Goal: Task Accomplishment & Management: Manage account settings

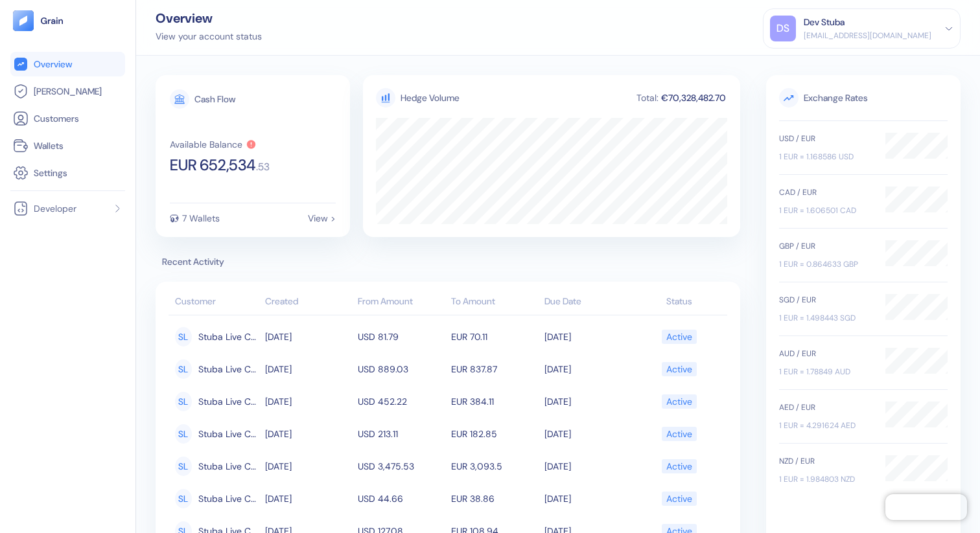
click at [873, 36] on div "[EMAIL_ADDRESS][DOMAIN_NAME]" at bounding box center [868, 36] width 128 height 12
click at [822, 64] on div "Sign Out" at bounding box center [805, 65] width 36 height 14
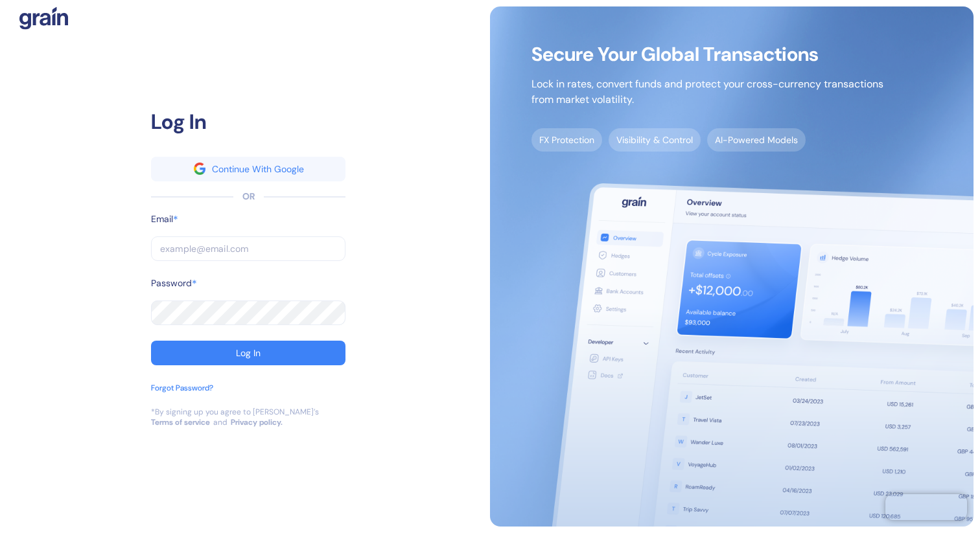
type input "[PERSON_NAME][EMAIL_ADDRESS][DOMAIN_NAME]"
click at [321, 257] on input "[PERSON_NAME][EMAIL_ADDRESS][DOMAIN_NAME]" at bounding box center [248, 249] width 194 height 25
type input "g"
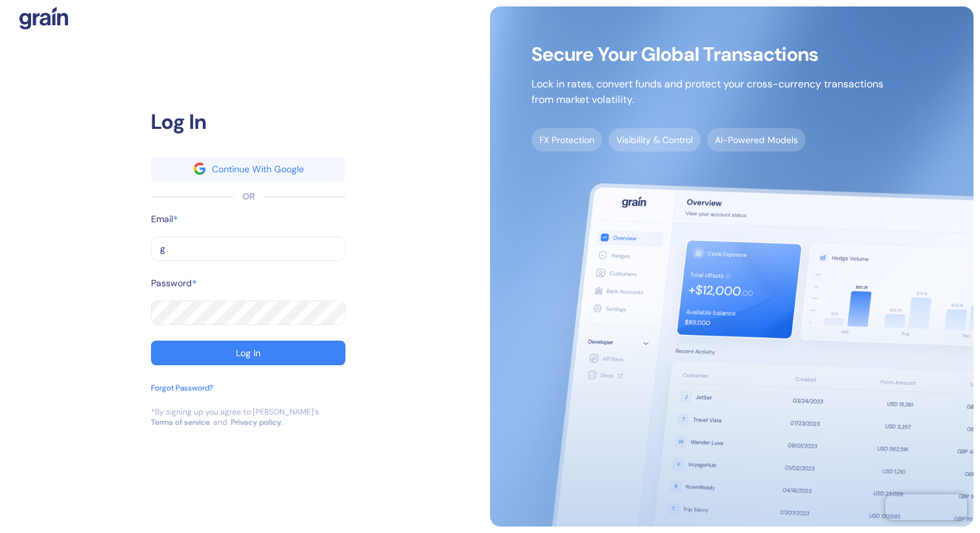
type input "go"
type input "[EMAIL_ADDRESS][DOMAIN_NAME]"
